Goal: Task Accomplishment & Management: Use online tool/utility

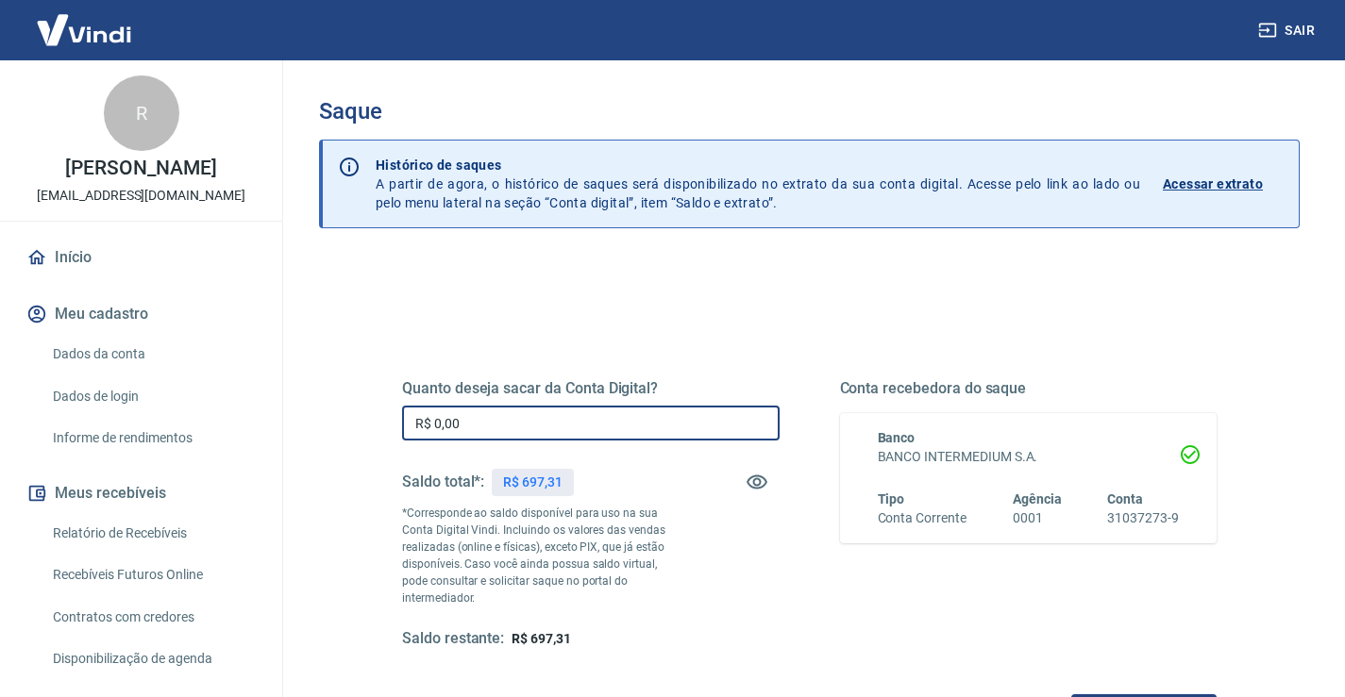
drag, startPoint x: 537, startPoint y: 437, endPoint x: 367, endPoint y: 437, distance: 169.8
click at [361, 430] on div "Quanto deseja sacar da Conta Digital? R$ 0,00 ​ Saldo total*: R$ 697,31 *Corres…" at bounding box center [809, 524] width 905 height 456
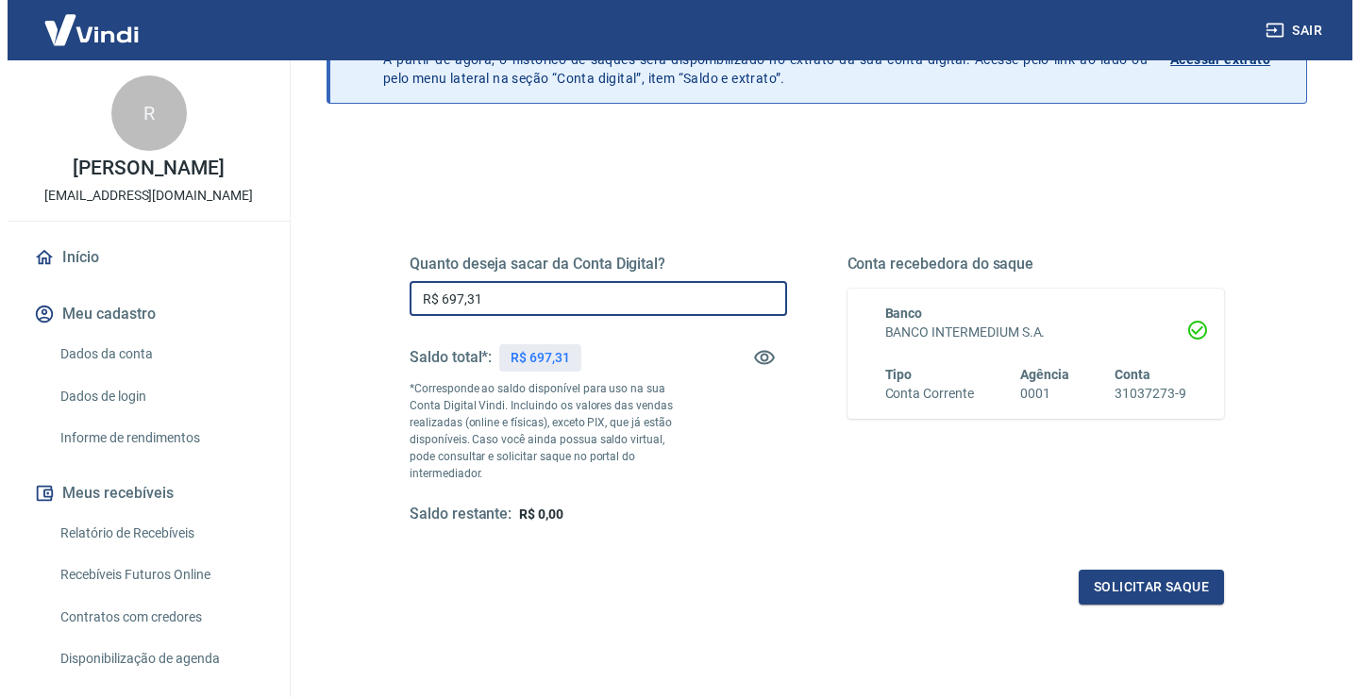
scroll to position [125, 0]
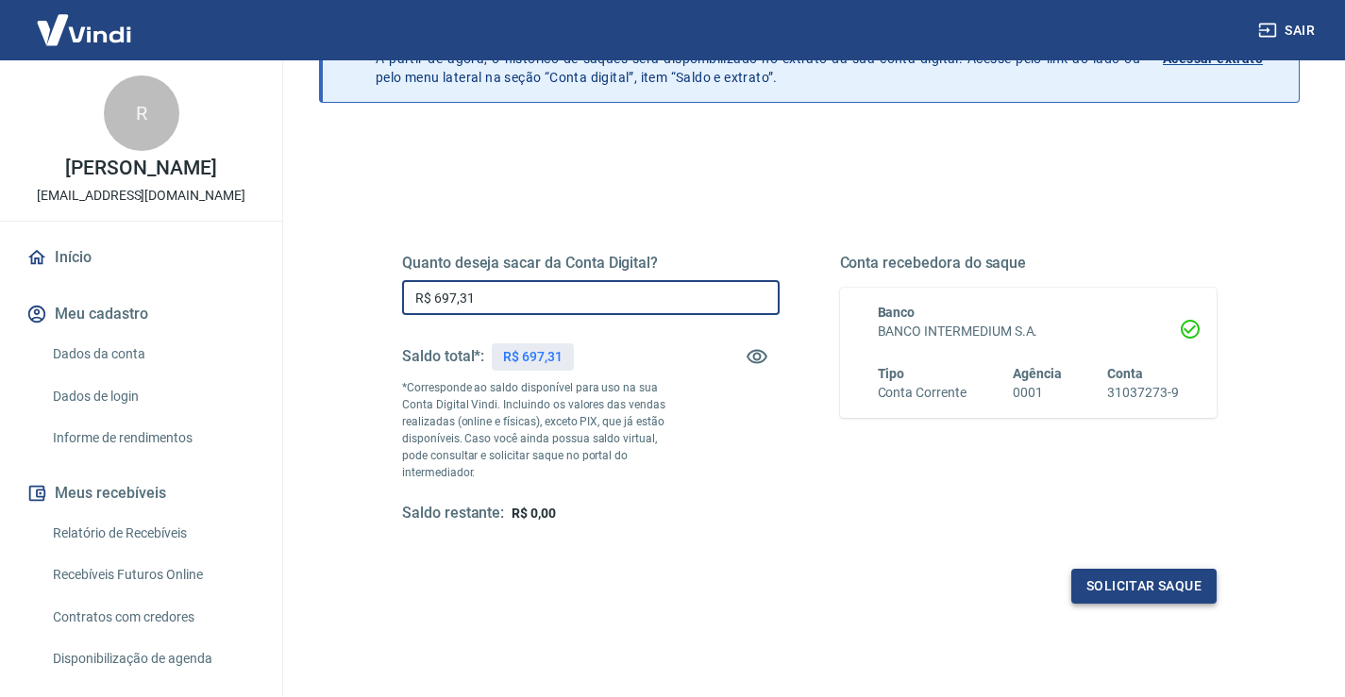
type input "R$ 697,31"
click at [1136, 569] on button "Solicitar saque" at bounding box center [1143, 586] width 145 height 35
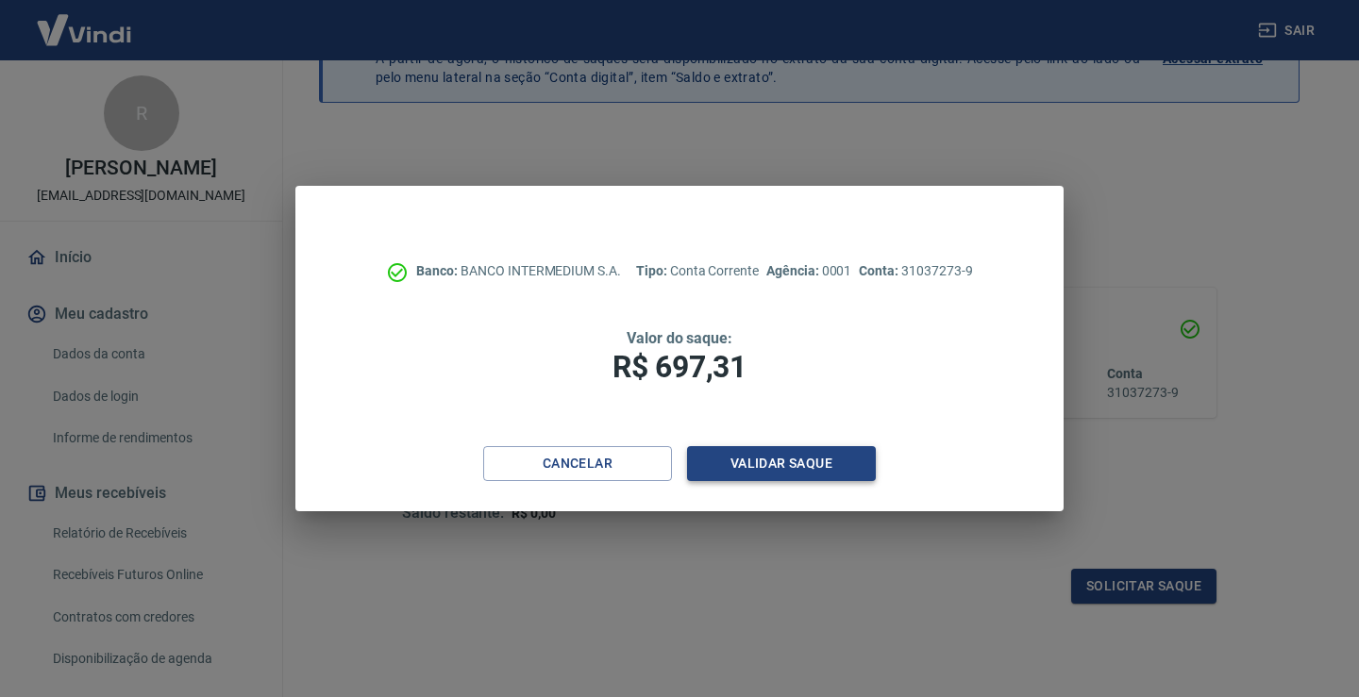
click at [850, 462] on button "Validar saque" at bounding box center [781, 463] width 189 height 35
